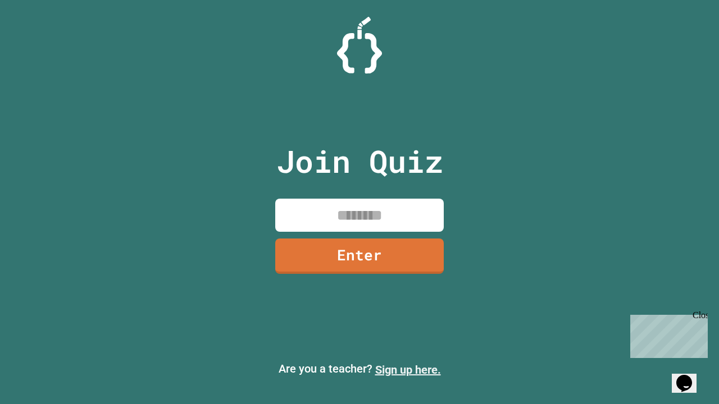
click at [408, 370] on link "Sign up here." at bounding box center [408, 369] width 66 height 13
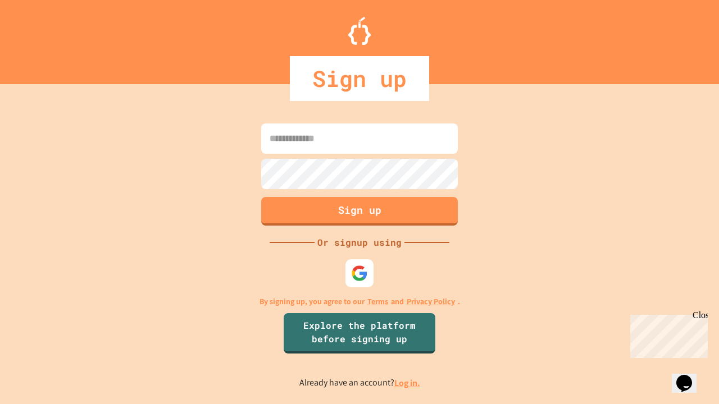
click at [408, 383] on link "Log in." at bounding box center [407, 383] width 26 height 12
